Goal: Task Accomplishment & Management: Manage account settings

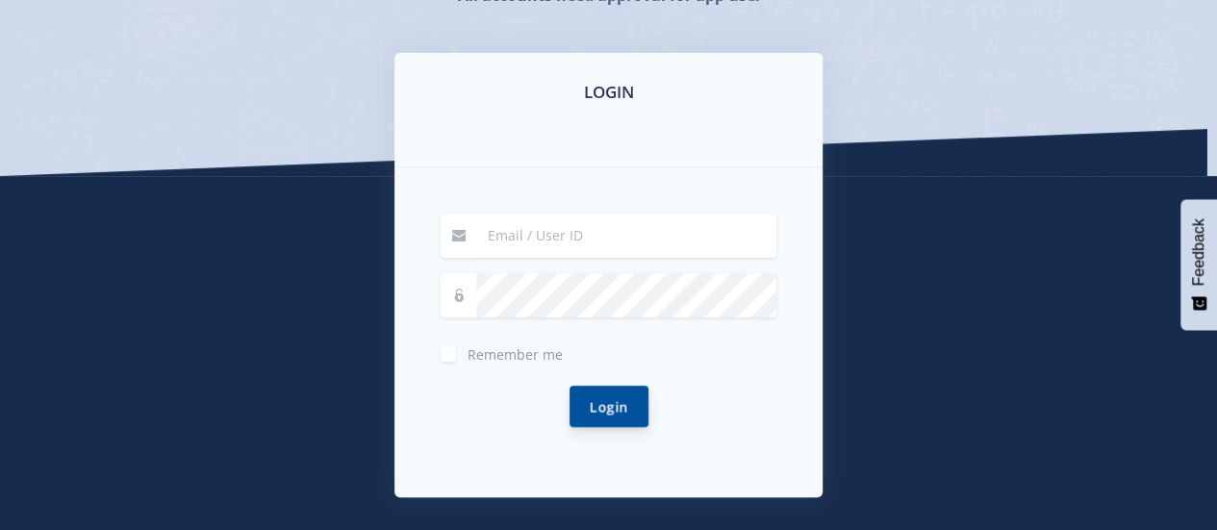
scroll to position [298, 0]
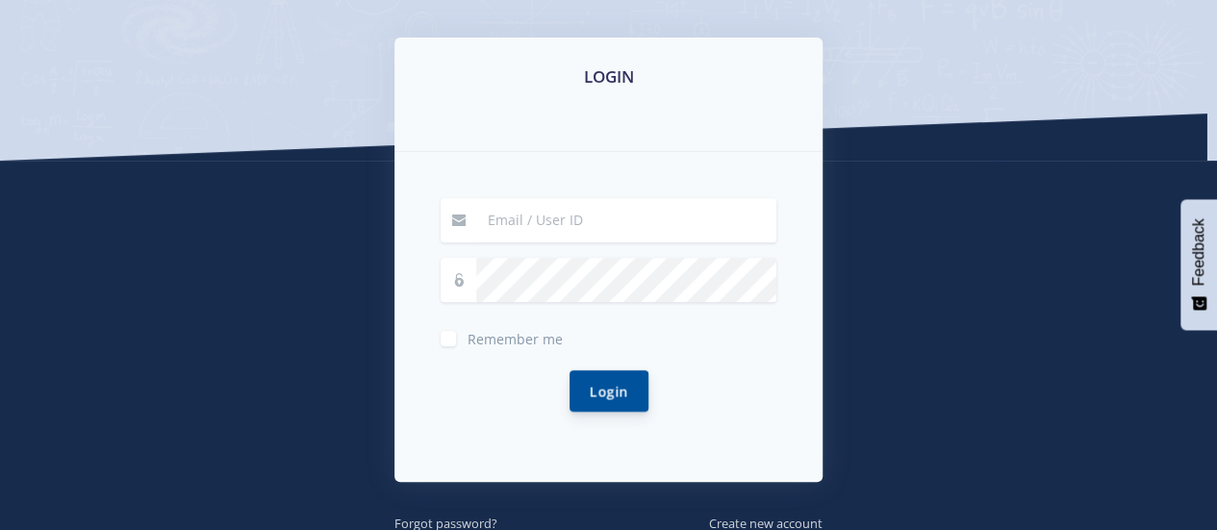
type input "[EMAIL_ADDRESS][DOMAIN_NAME]"
click at [625, 408] on button "Login" at bounding box center [608, 390] width 79 height 41
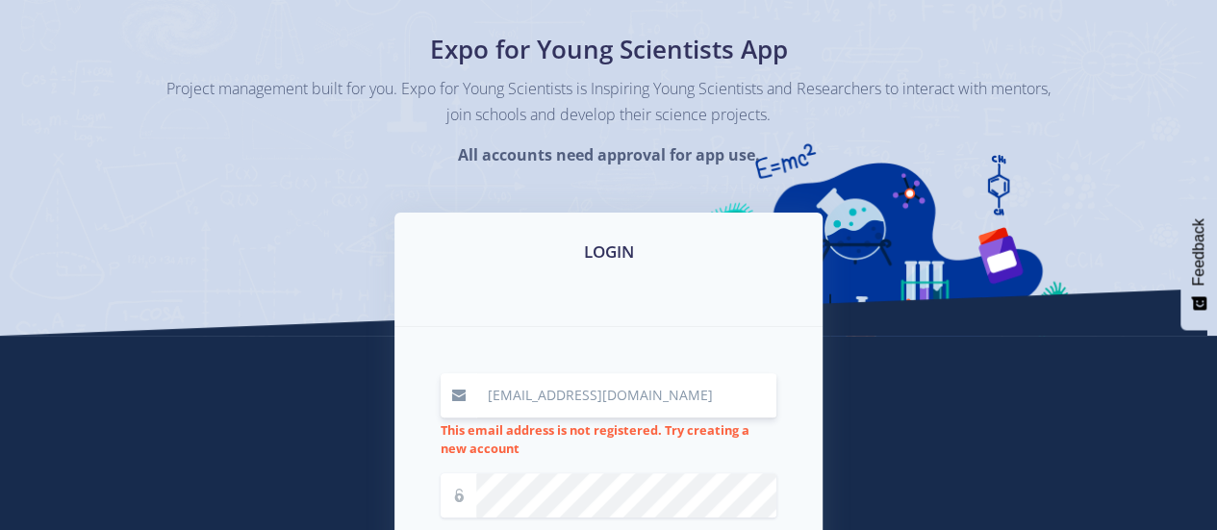
scroll to position [202, 0]
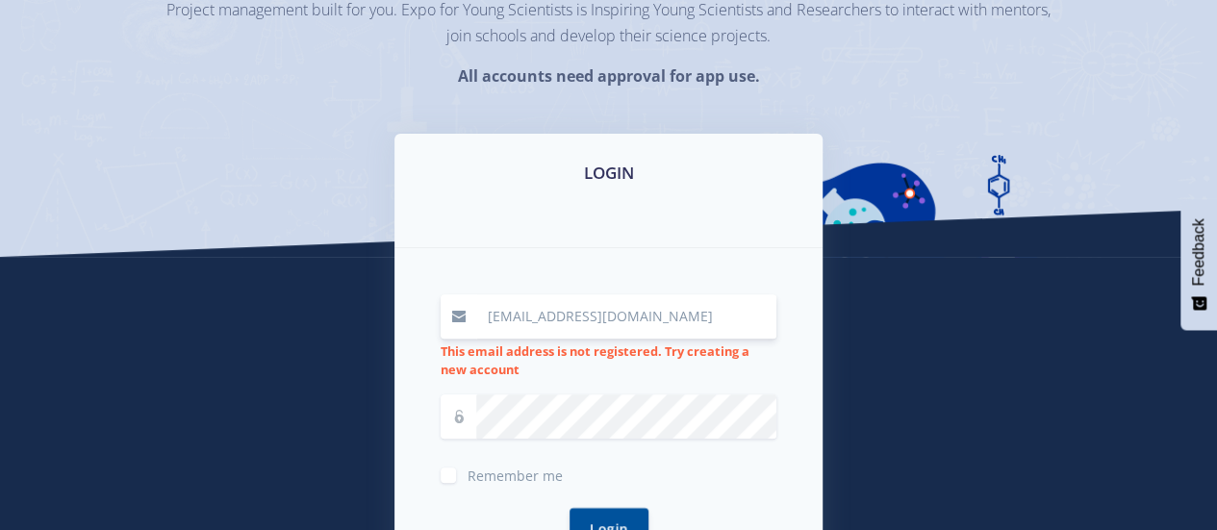
click at [673, 313] on input "[EMAIL_ADDRESS][DOMAIN_NAME]" at bounding box center [626, 316] width 300 height 44
click at [671, 313] on input "[EMAIL_ADDRESS][DOMAIN_NAME]" at bounding box center [626, 316] width 300 height 44
click at [606, 507] on button "Login" at bounding box center [608, 527] width 79 height 41
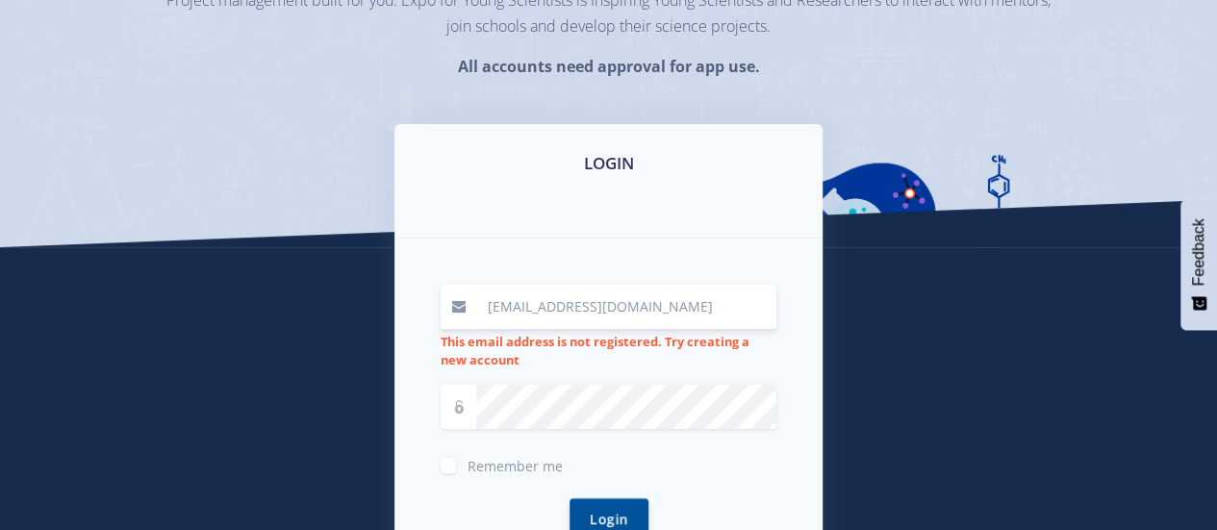
scroll to position [298, 0]
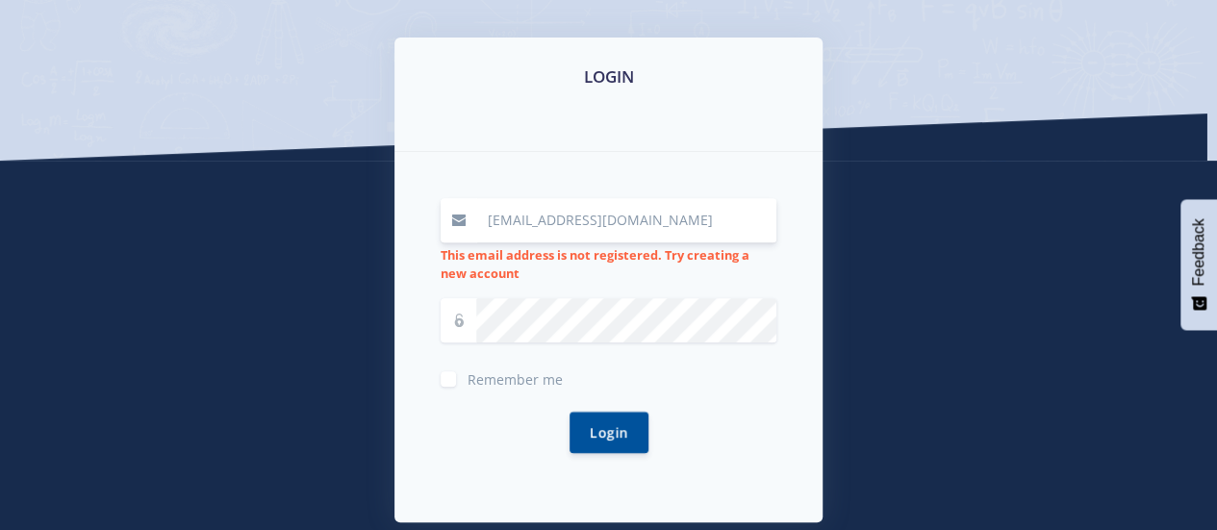
click at [645, 202] on input "[EMAIL_ADDRESS][DOMAIN_NAME]" at bounding box center [626, 220] width 300 height 44
click at [612, 217] on input "[EMAIL_ADDRESS][DOMAIN_NAME]" at bounding box center [626, 220] width 300 height 44
click at [614, 215] on input "[EMAIL_ADDRESS][DOMAIN_NAME]" at bounding box center [626, 220] width 300 height 44
click at [663, 221] on input "moshobanemc@gmail.com" at bounding box center [626, 220] width 300 height 44
click at [691, 222] on input "moshobanemc@gmail.com" at bounding box center [626, 220] width 300 height 44
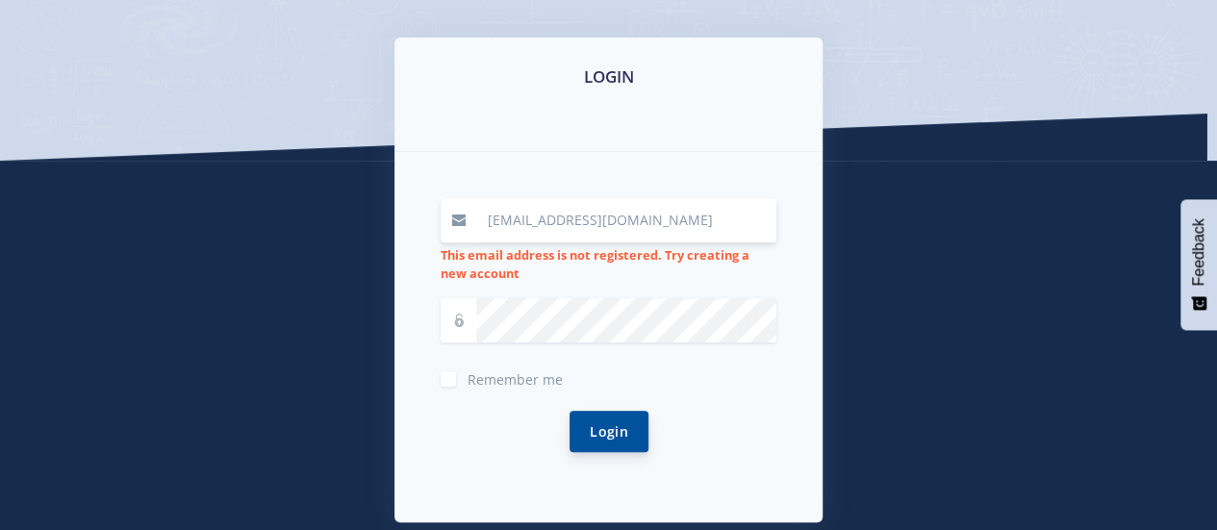
type input "moshobanemc@gmail.com"
click at [620, 429] on button "Login" at bounding box center [608, 431] width 79 height 41
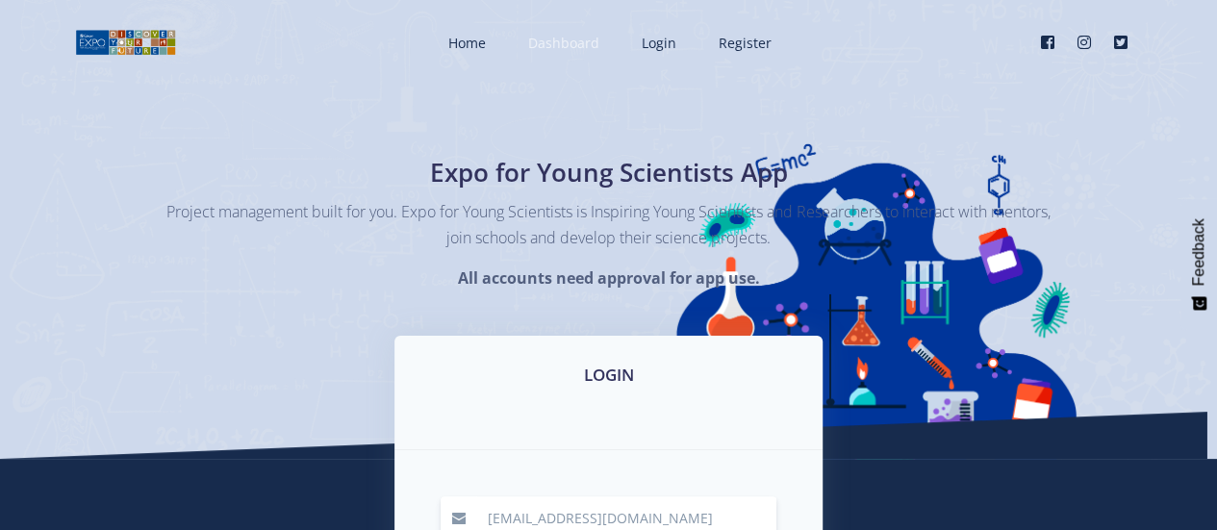
click at [560, 39] on span "Dashboard" at bounding box center [563, 43] width 71 height 18
